Goal: Task Accomplishment & Management: Complete application form

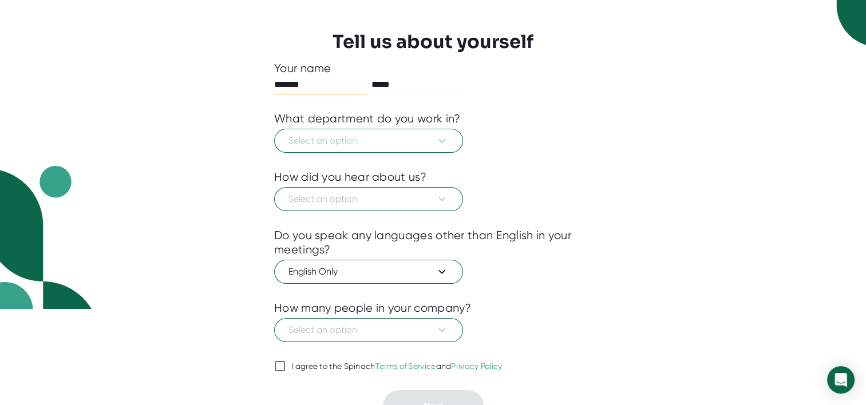
scroll to position [112, 0]
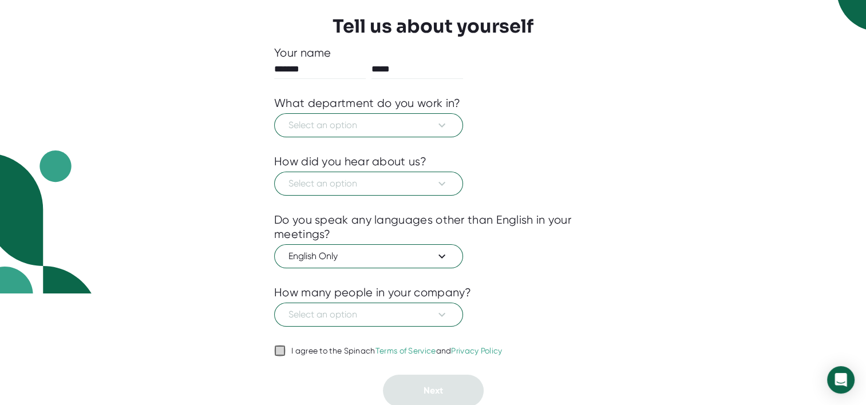
click at [282, 350] on input "I agree to the Spinach Terms of Service and Privacy Policy" at bounding box center [279, 351] width 11 height 14
checkbox input "true"
click at [435, 121] on icon at bounding box center [442, 125] width 14 height 14
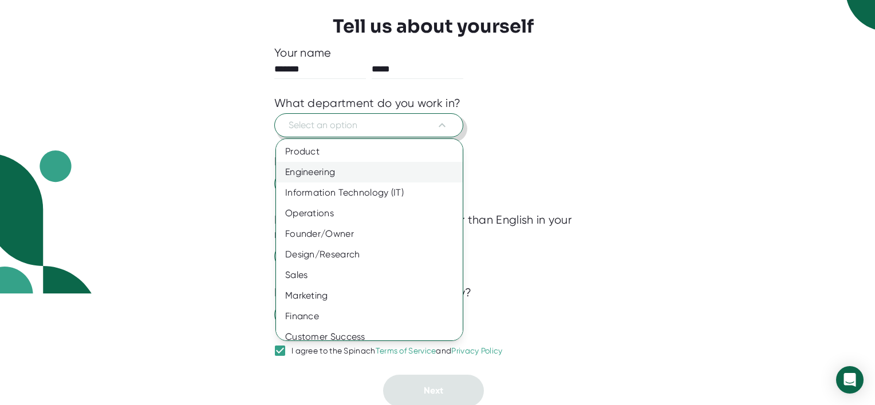
click at [328, 169] on div "Engineering" at bounding box center [373, 172] width 195 height 21
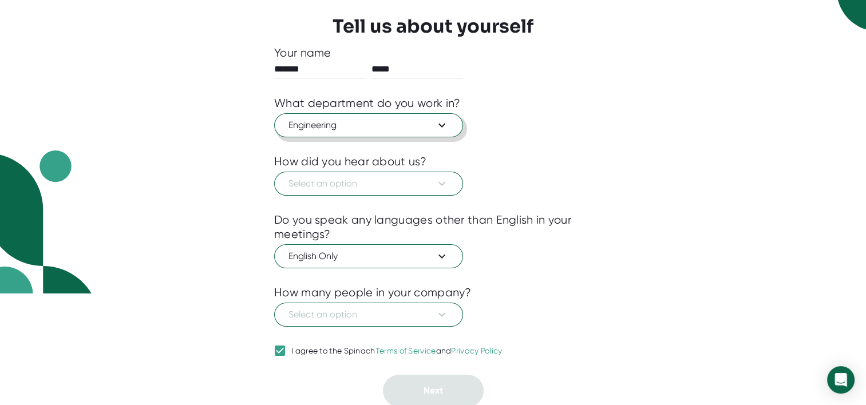
click at [430, 125] on span "Engineering" at bounding box center [369, 125] width 160 height 14
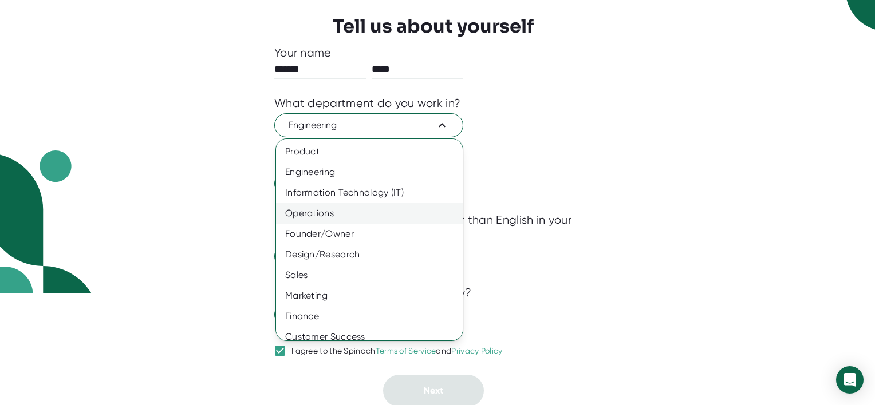
click at [360, 214] on div "Operations" at bounding box center [373, 213] width 195 height 21
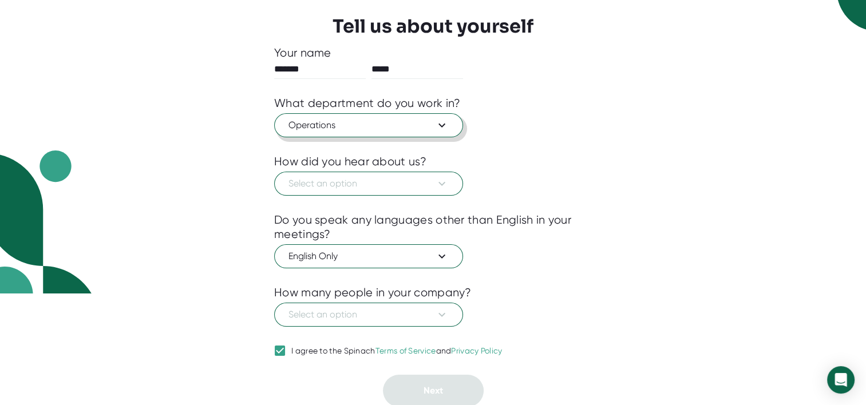
scroll to position [70, 0]
click at [394, 196] on div at bounding box center [433, 204] width 318 height 17
click at [457, 172] on div "Select an option" at bounding box center [433, 182] width 318 height 27
click at [444, 181] on icon at bounding box center [442, 184] width 14 height 14
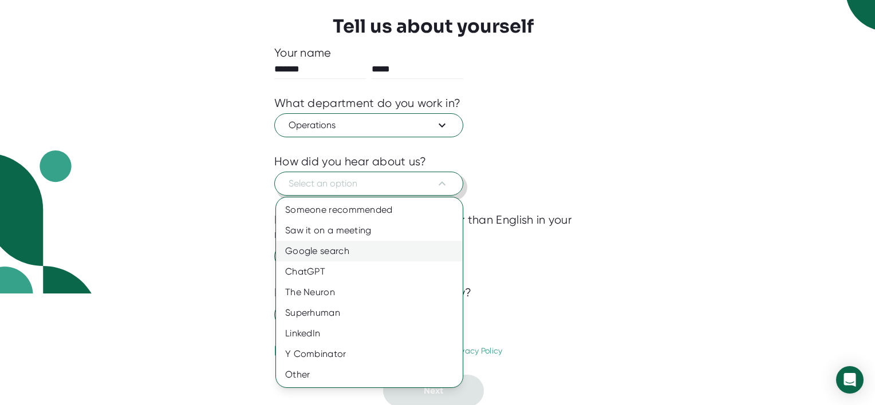
click at [318, 250] on div "Google search" at bounding box center [369, 251] width 187 height 21
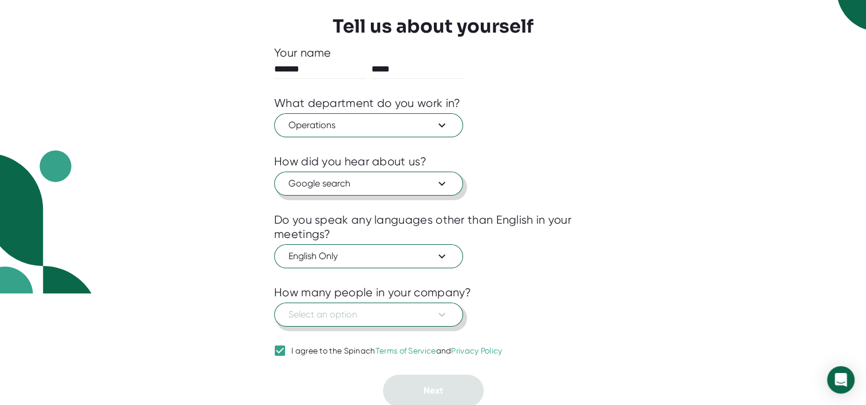
click at [363, 321] on button "Select an option" at bounding box center [368, 315] width 189 height 24
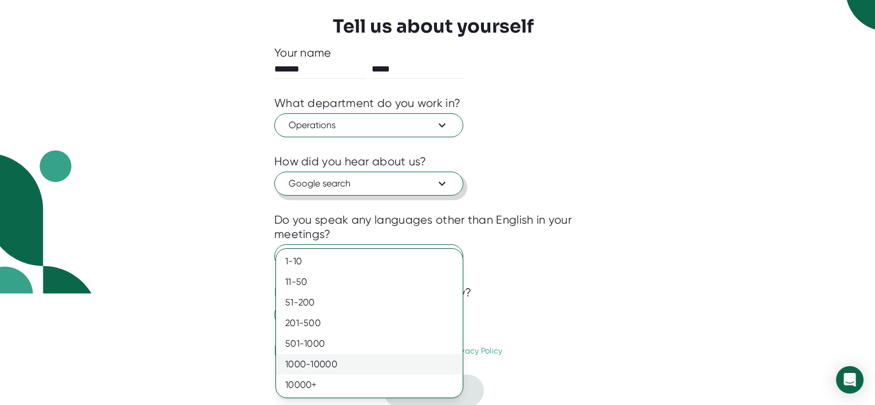
click at [318, 362] on div "1000-10000" at bounding box center [369, 364] width 187 height 21
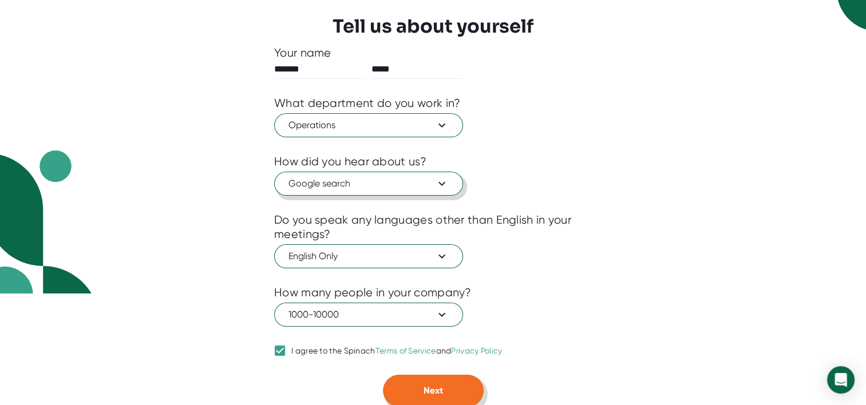
click at [451, 394] on button "Next" at bounding box center [433, 391] width 101 height 32
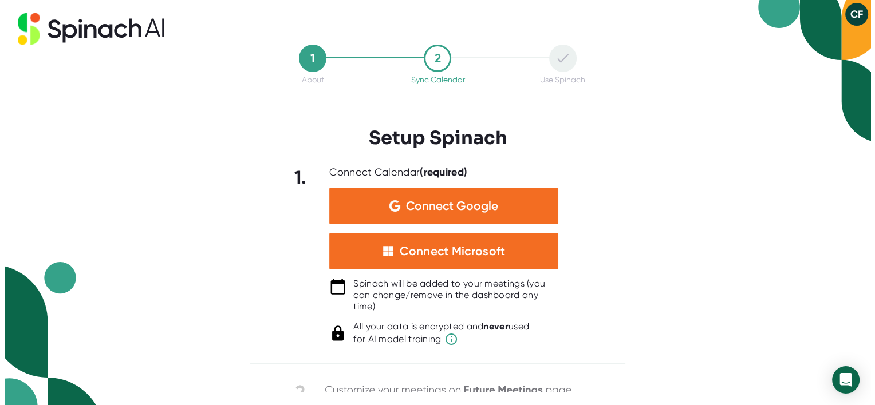
scroll to position [0, 0]
